Goal: Task Accomplishment & Management: Use online tool/utility

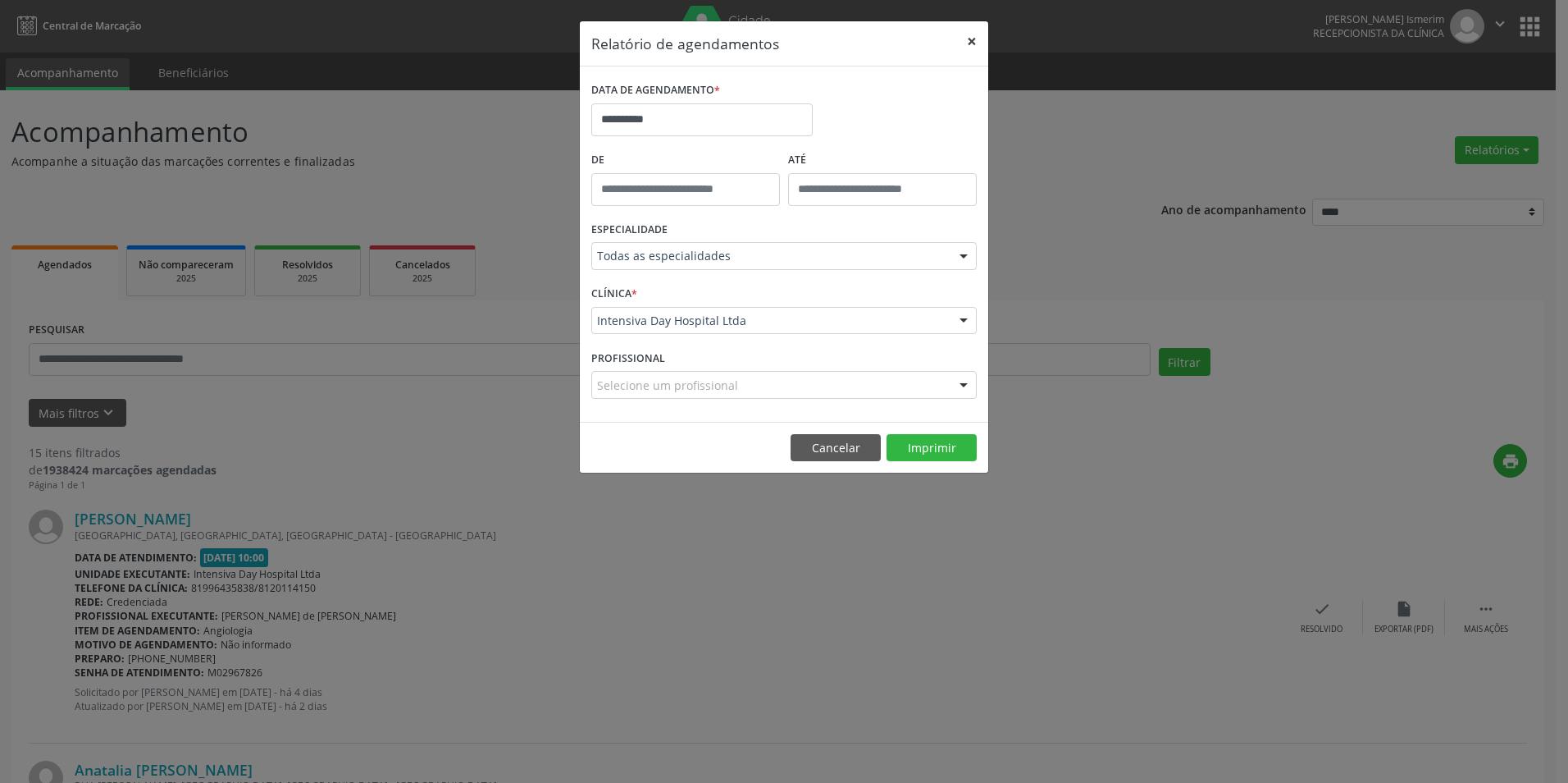
click at [970, 38] on button "×" at bounding box center [972, 41] width 33 height 40
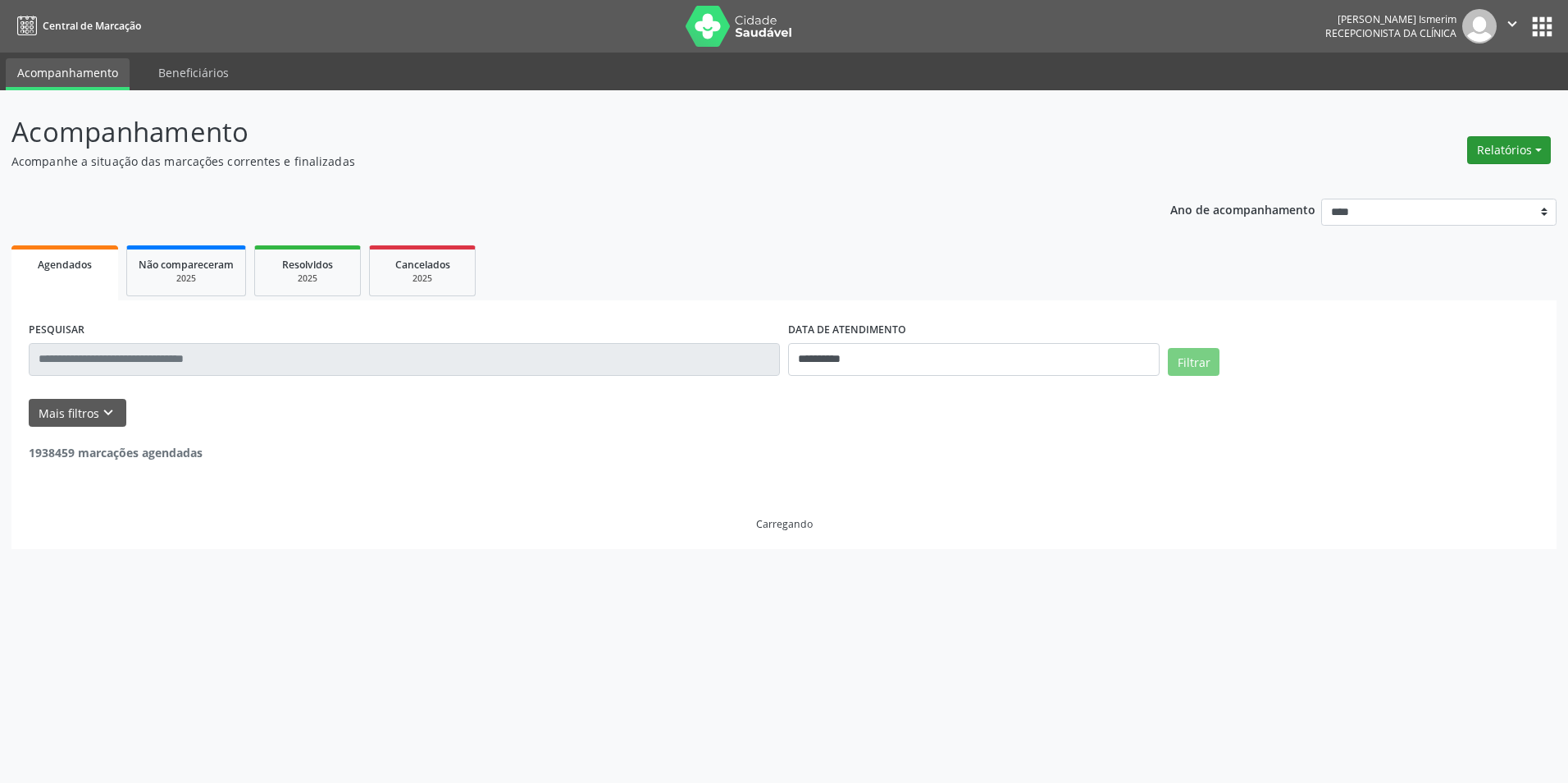
click at [1510, 145] on button "Relatórios" at bounding box center [1509, 150] width 83 height 28
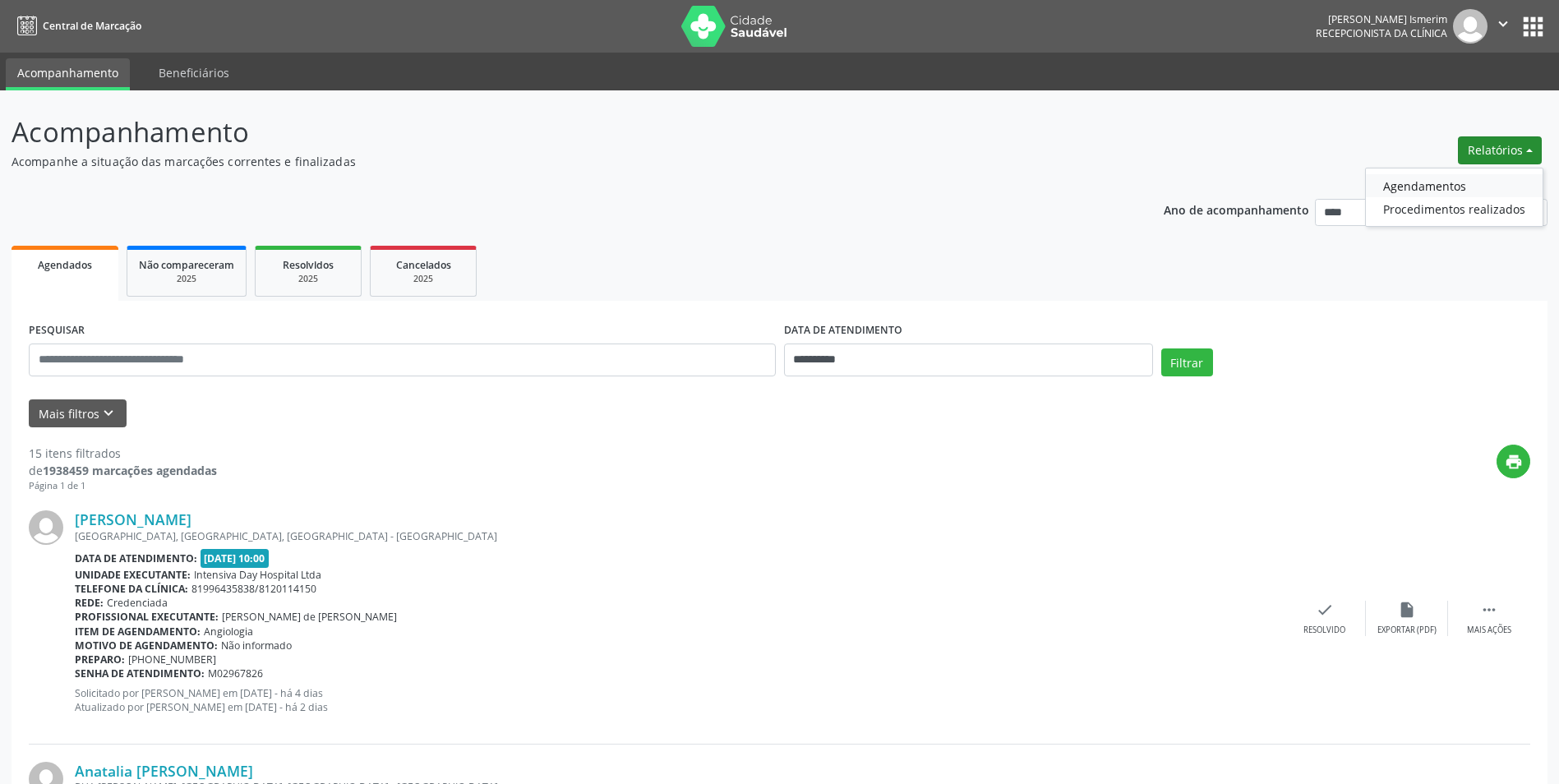
click at [1487, 194] on link "Agendamentos" at bounding box center [1454, 185] width 177 height 23
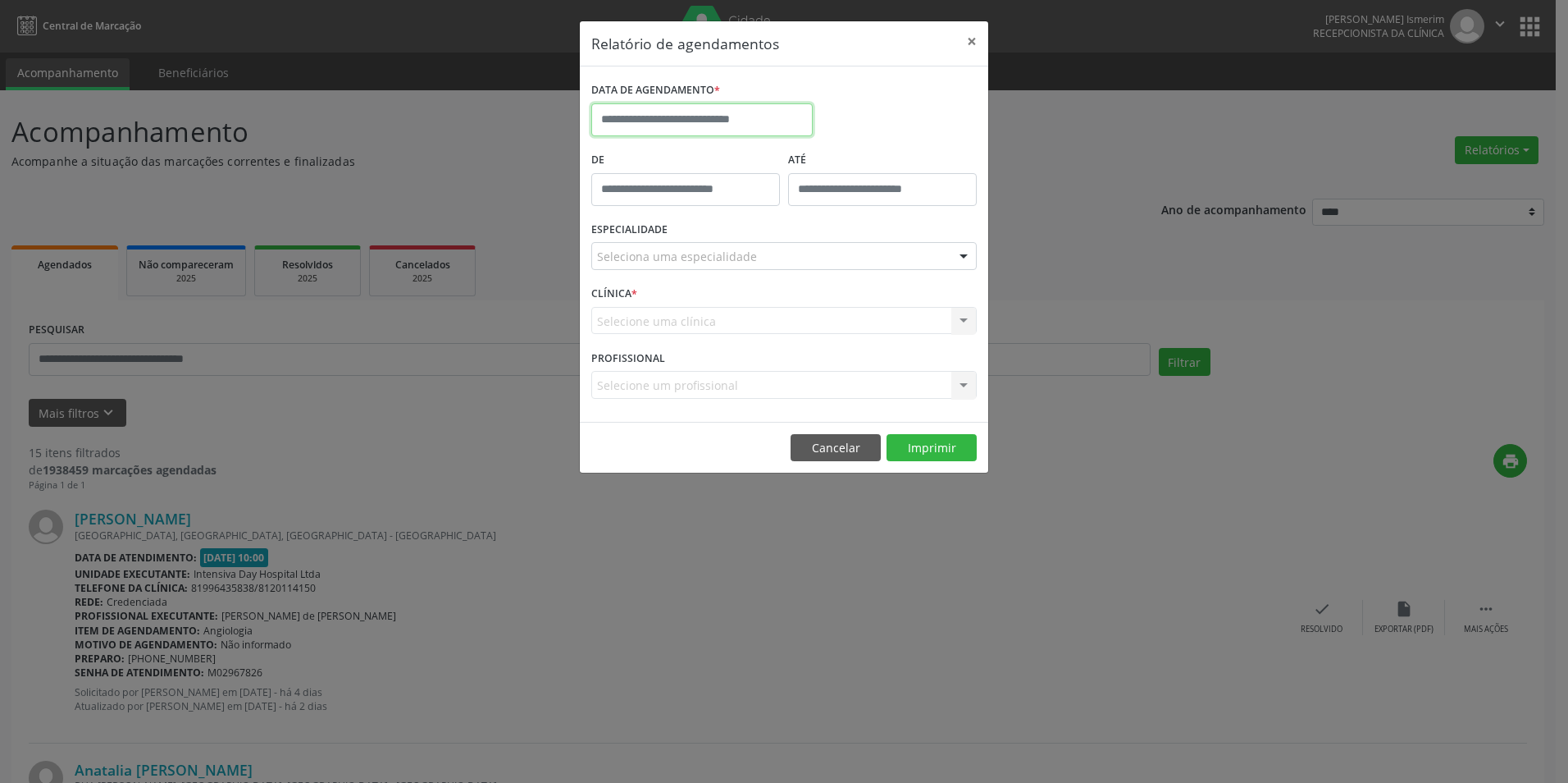
click at [719, 114] on input "text" at bounding box center [701, 120] width 221 height 33
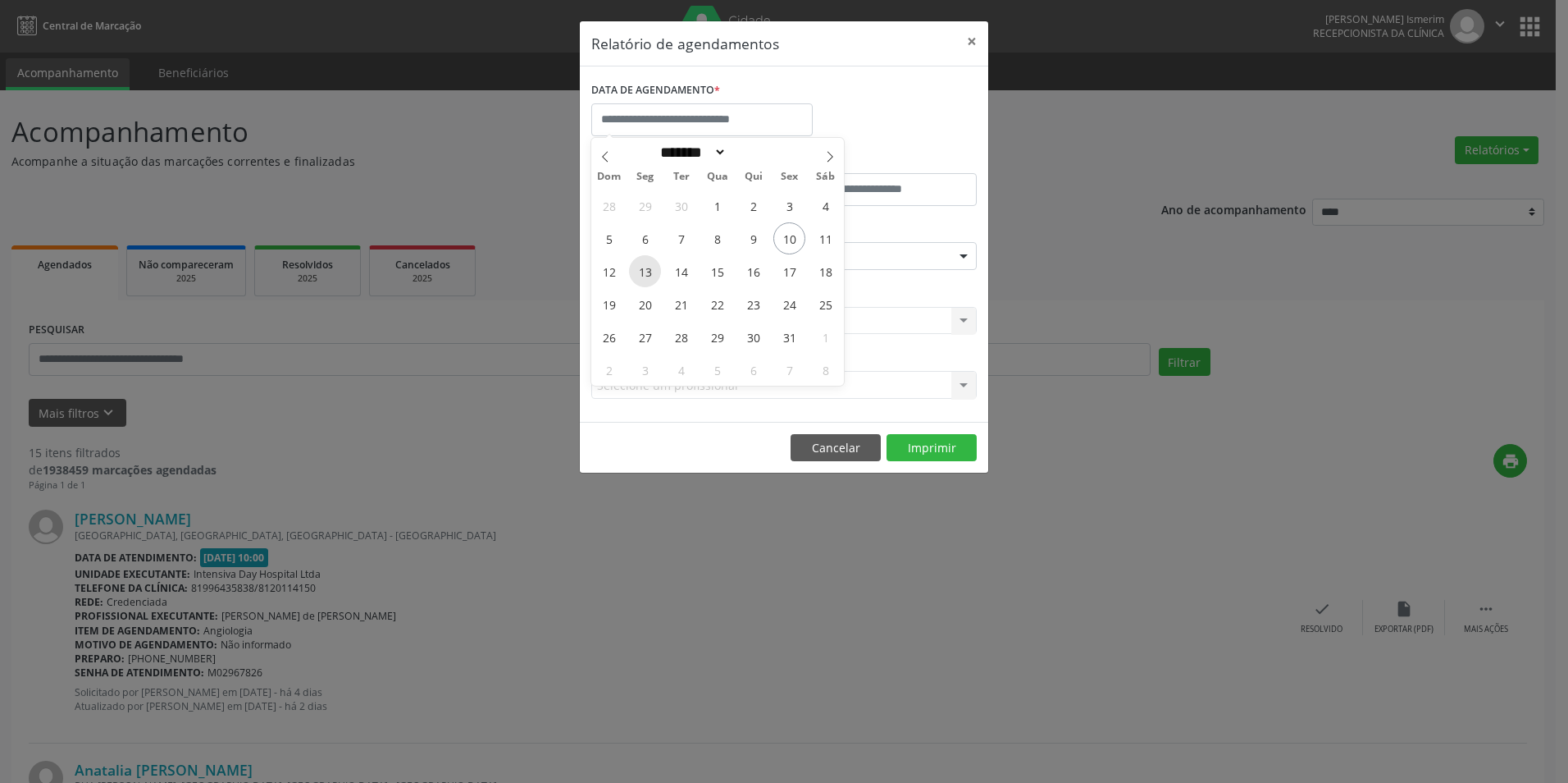
click at [643, 270] on span "13" at bounding box center [644, 271] width 32 height 32
type input "**********"
click at [643, 270] on span "13" at bounding box center [644, 271] width 32 height 32
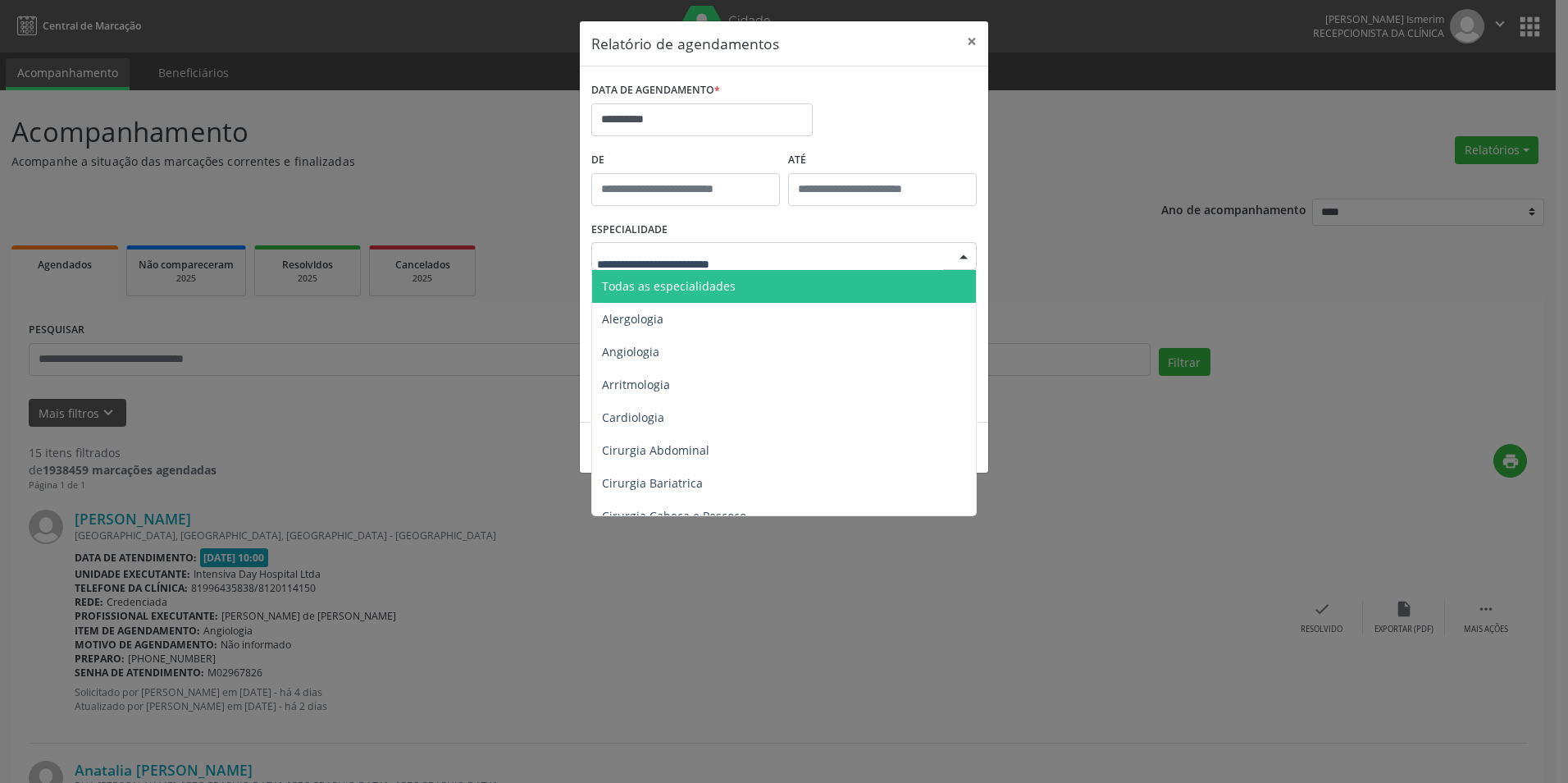
click at [753, 256] on div at bounding box center [784, 256] width 385 height 28
click at [741, 294] on span "Todas as especialidades" at bounding box center [784, 287] width 386 height 33
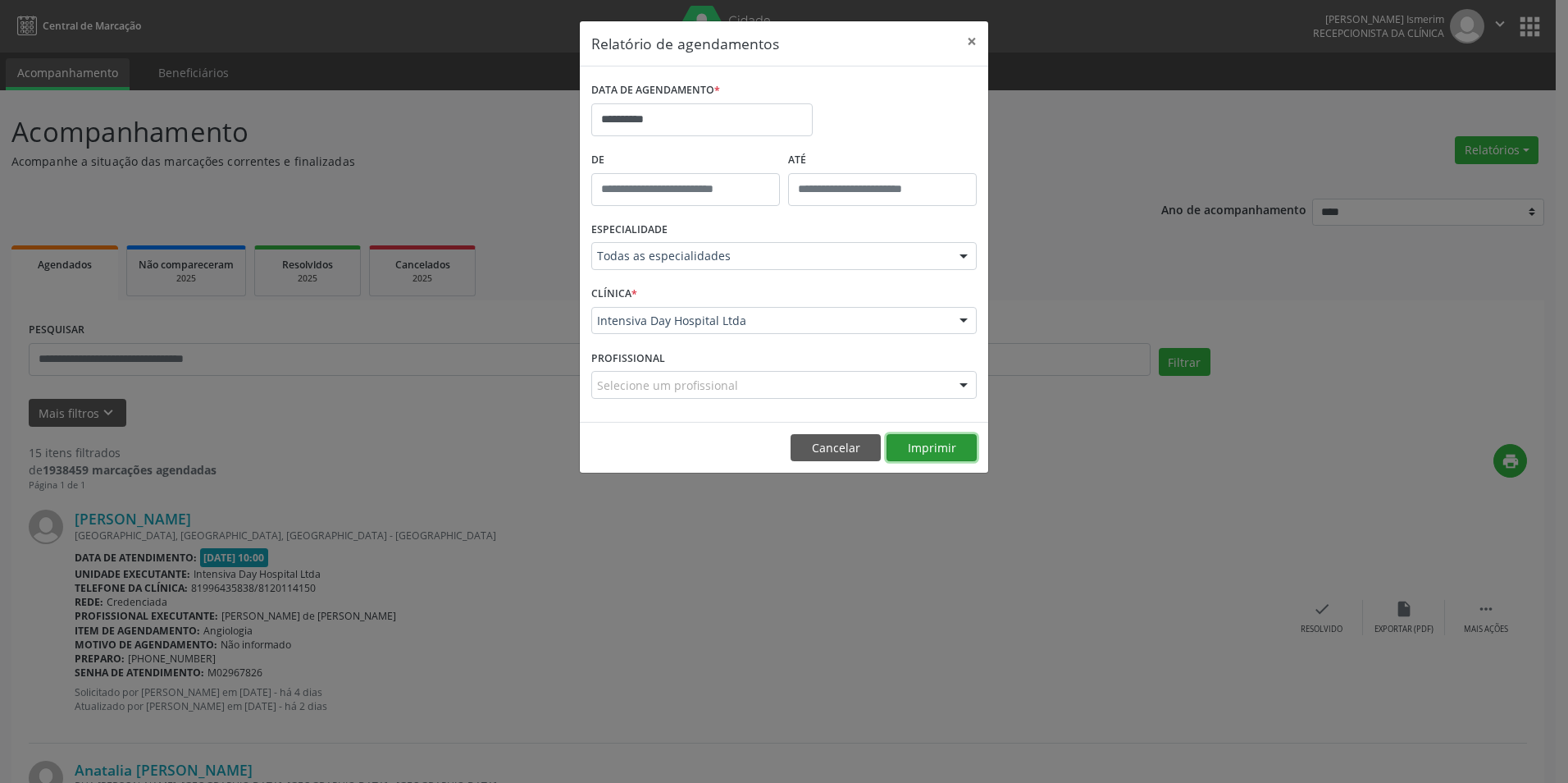
click at [944, 449] on button "Imprimir" at bounding box center [932, 447] width 90 height 28
